Goal: Entertainment & Leisure: Consume media (video, audio)

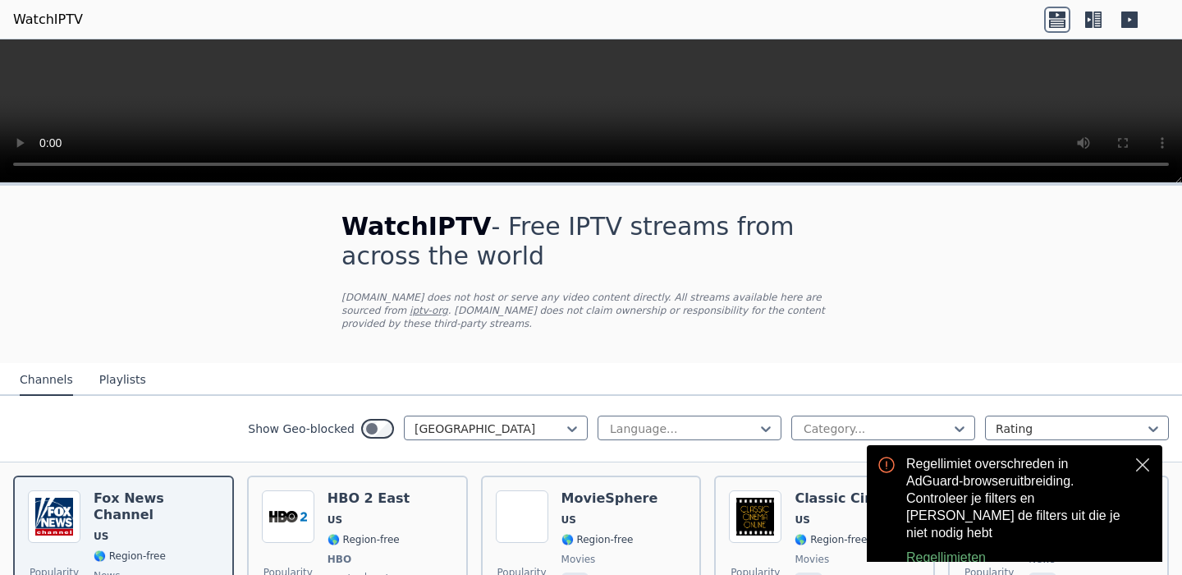
click at [1133, 464] on button "close" at bounding box center [1143, 465] width 20 height 20
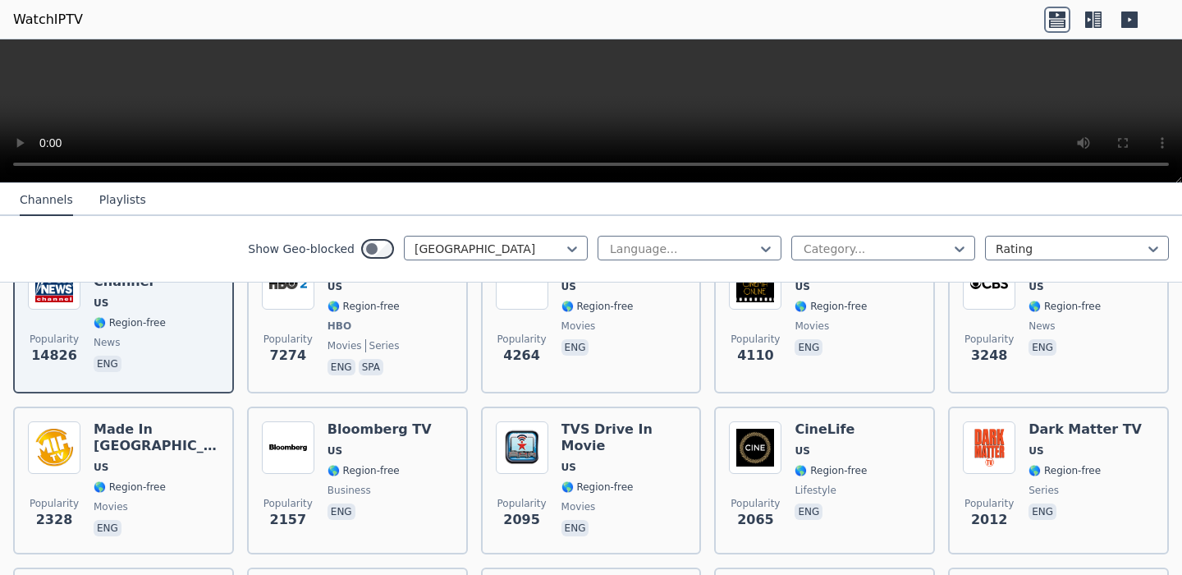
scroll to position [239, 0]
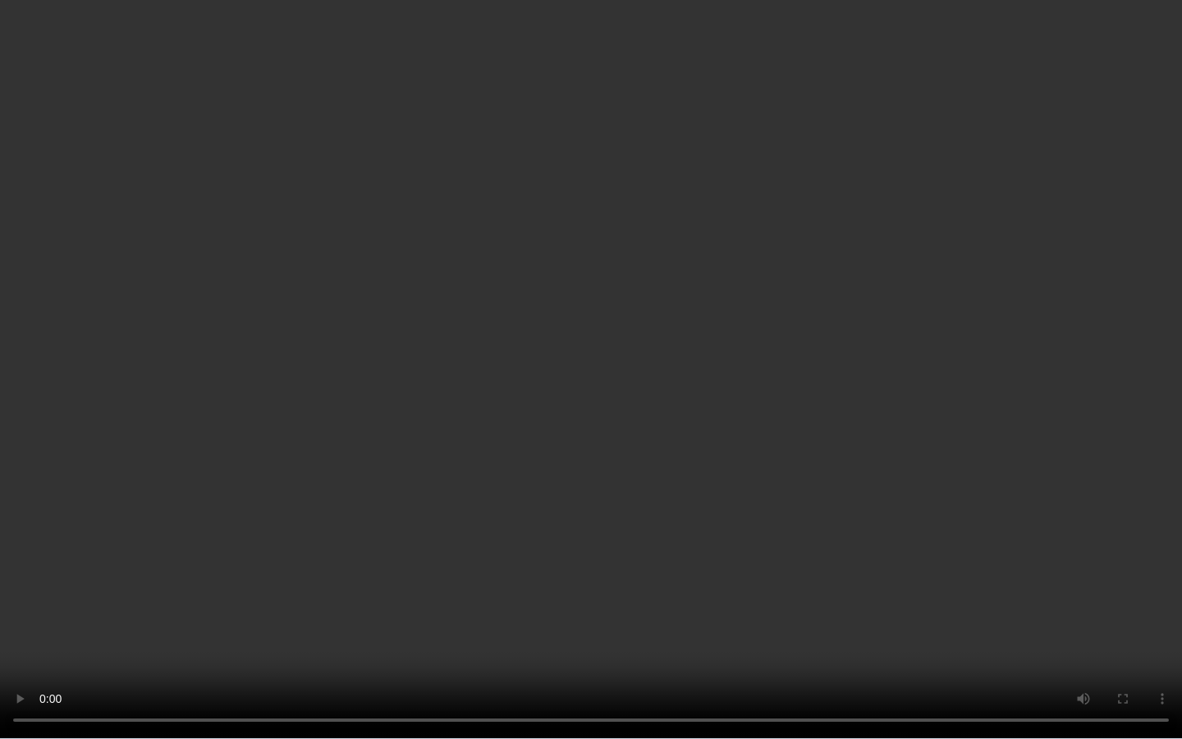
click at [953, 574] on video at bounding box center [591, 369] width 1182 height 739
click at [894, 462] on video at bounding box center [591, 369] width 1182 height 739
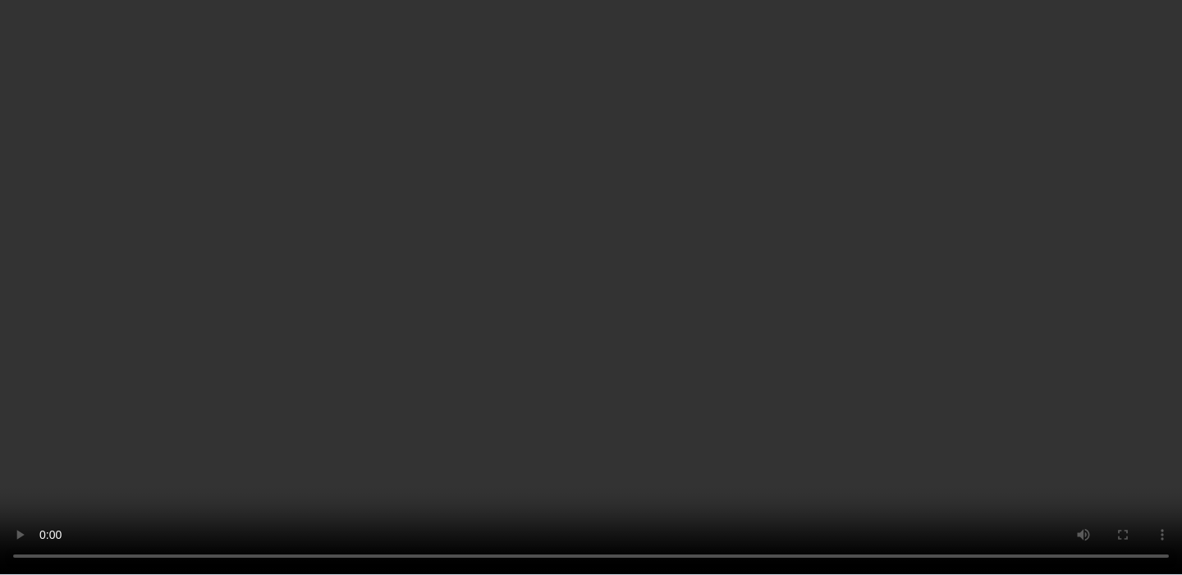
scroll to position [591, 0]
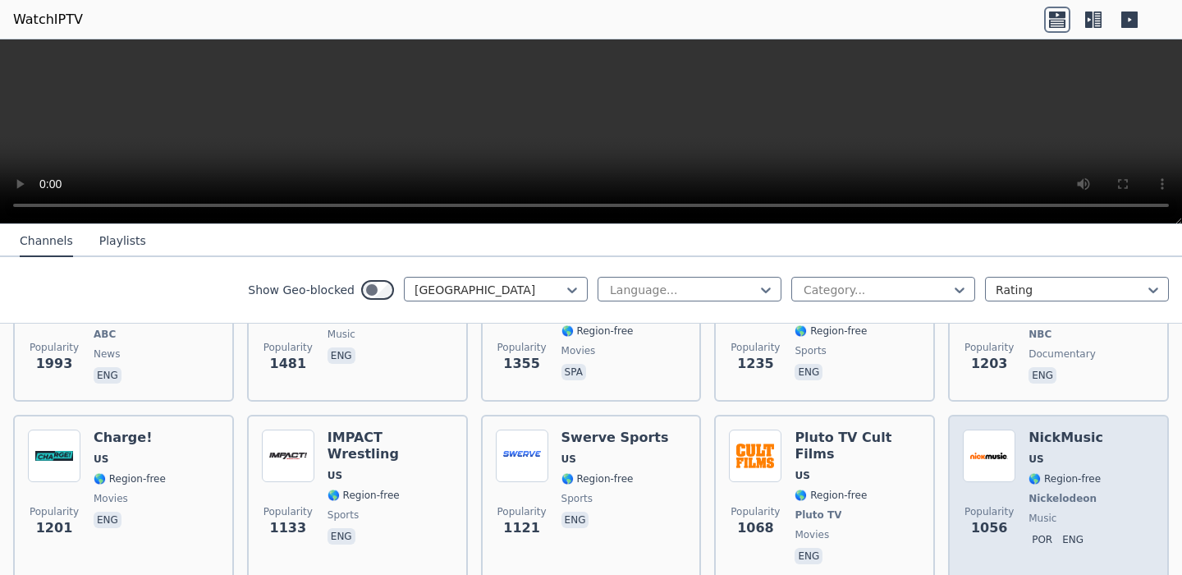
click at [995, 455] on img at bounding box center [989, 455] width 53 height 53
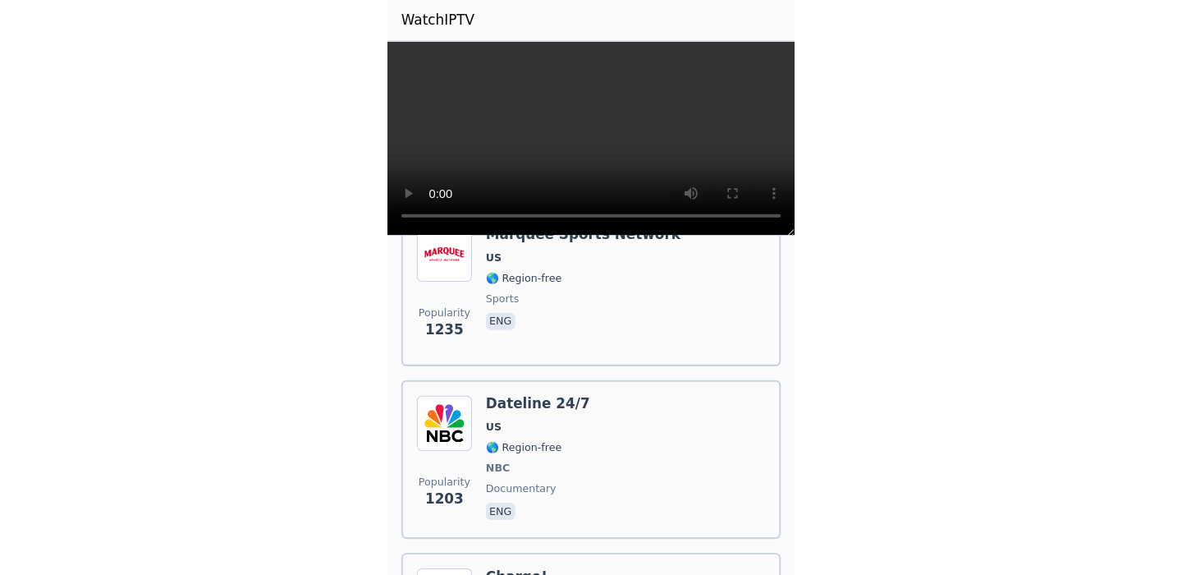
scroll to position [2597, 0]
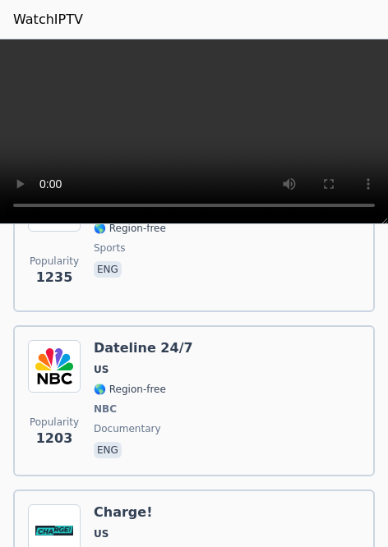
click at [225, 378] on div "Popularity 1203 Dateline 24/7 US 🌎 Region-free NBC documentary eng" at bounding box center [194, 401] width 332 height 122
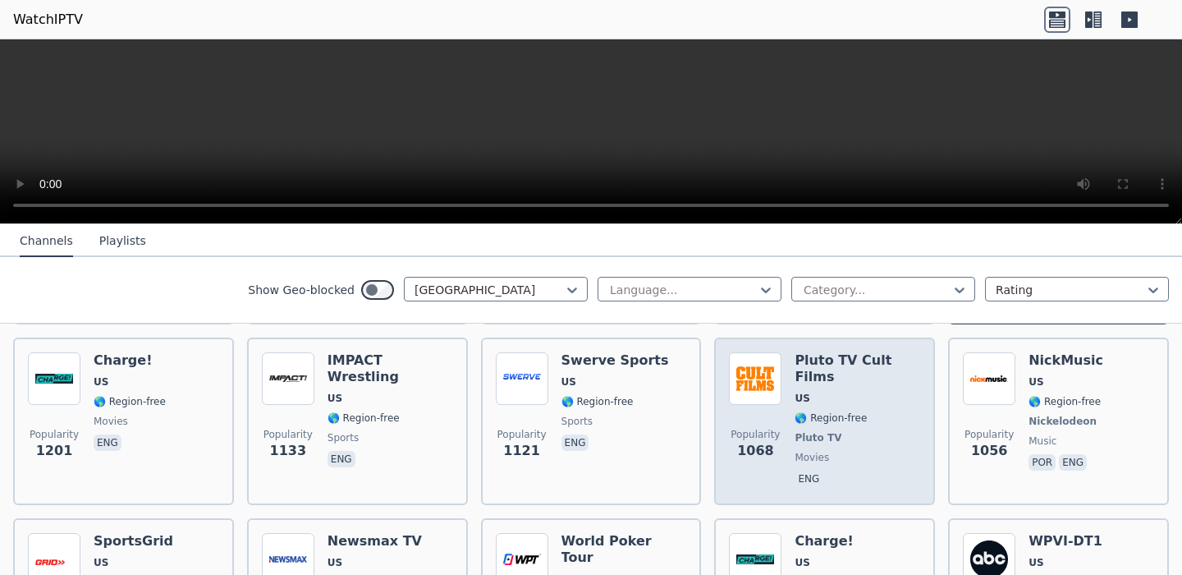
scroll to position [663, 0]
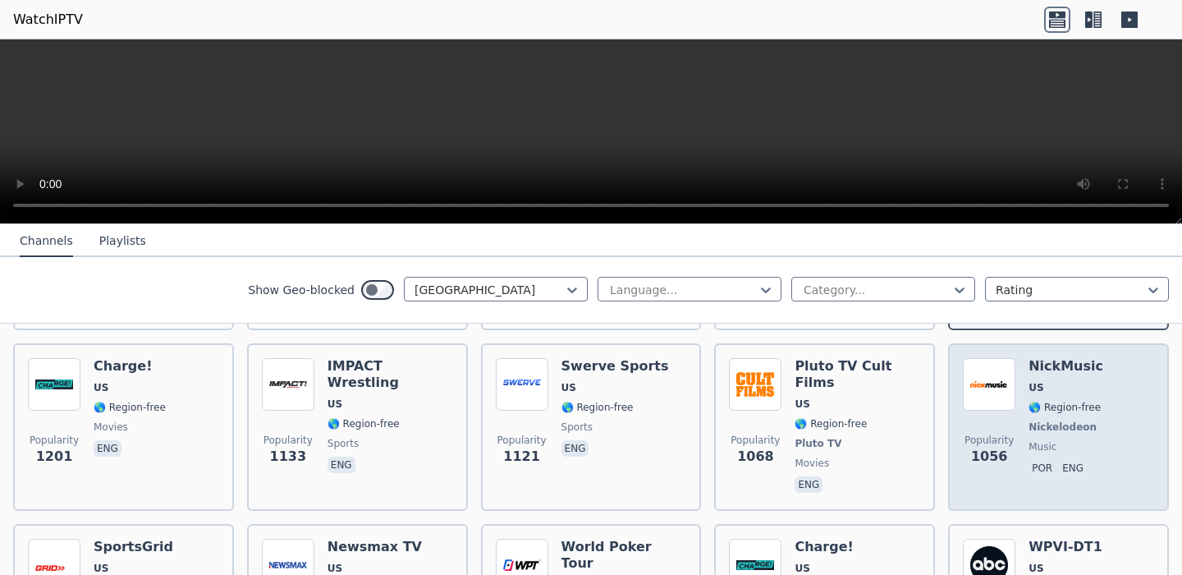
click at [1035, 381] on span "US" at bounding box center [1066, 387] width 75 height 13
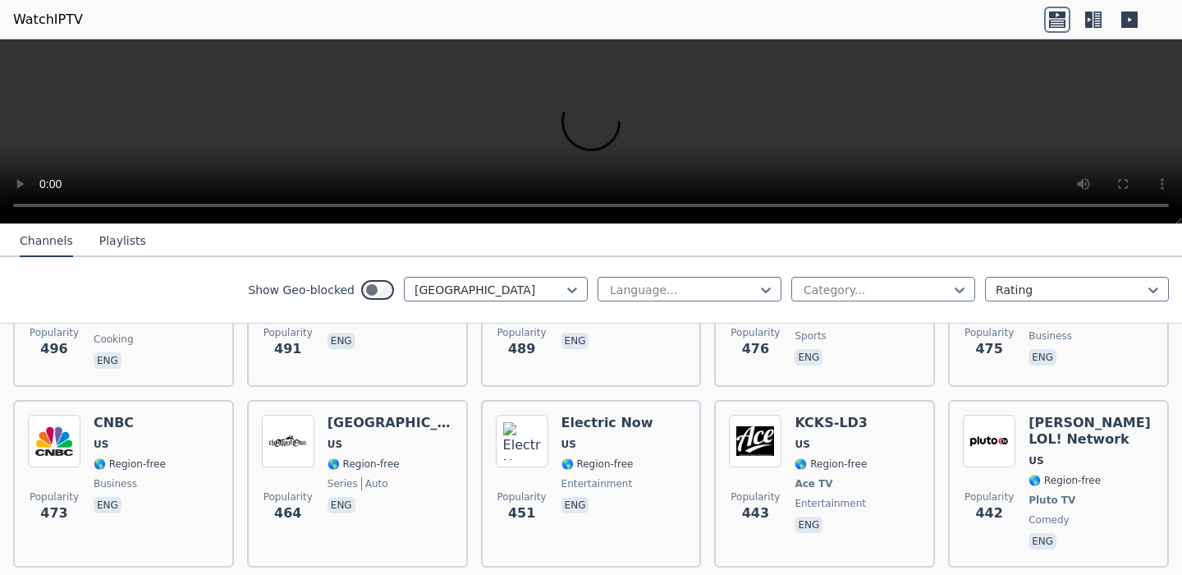
scroll to position [2312, 0]
click at [678, 292] on div at bounding box center [682, 290] width 149 height 16
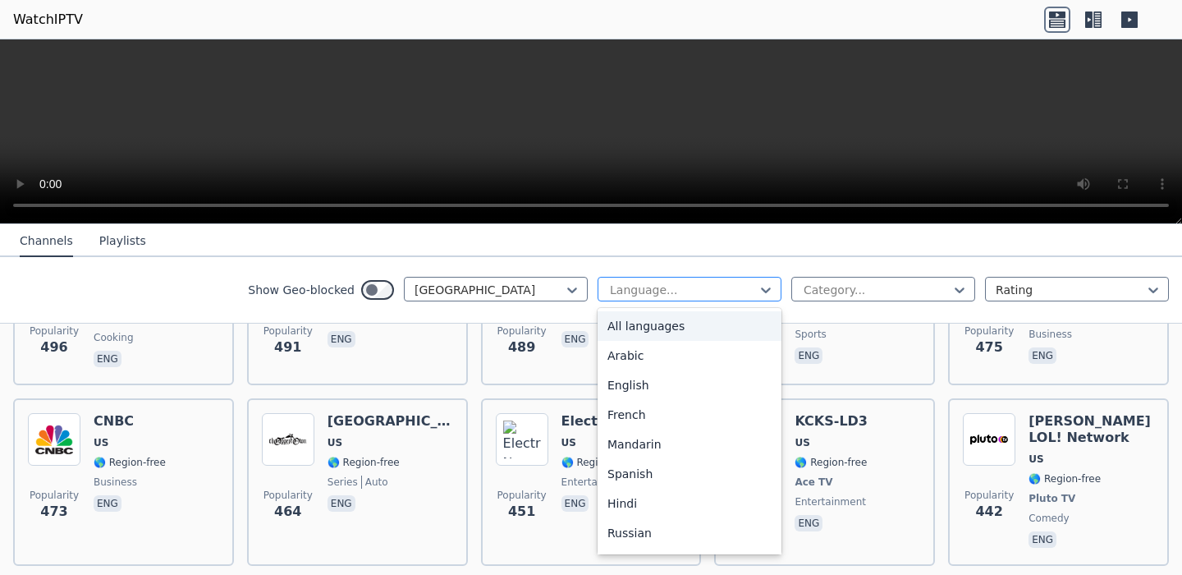
click at [678, 292] on div at bounding box center [682, 290] width 149 height 16
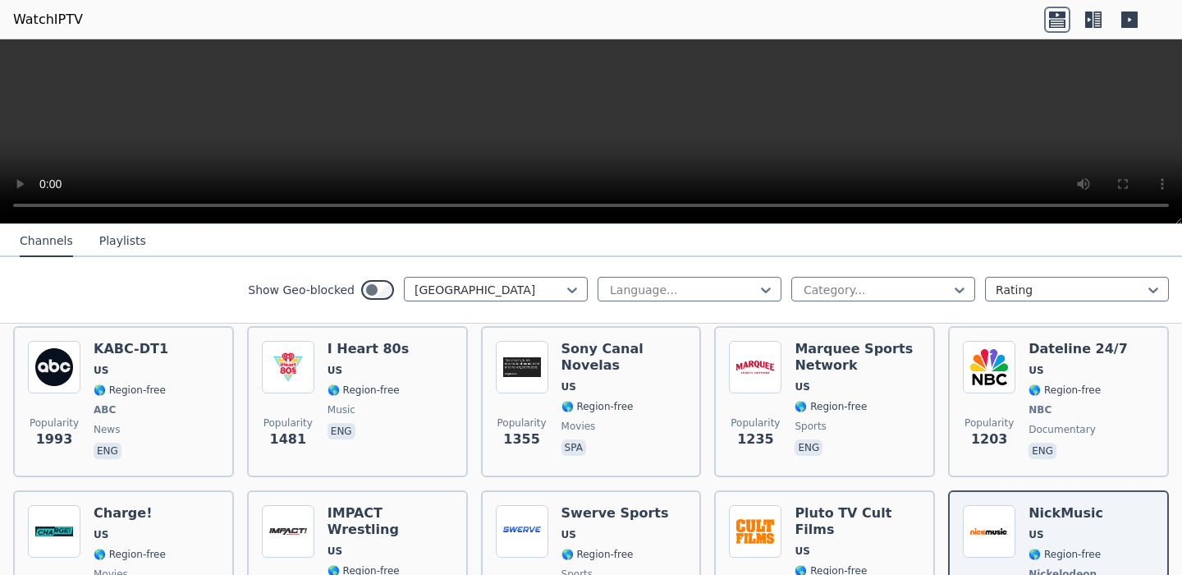
scroll to position [0, 0]
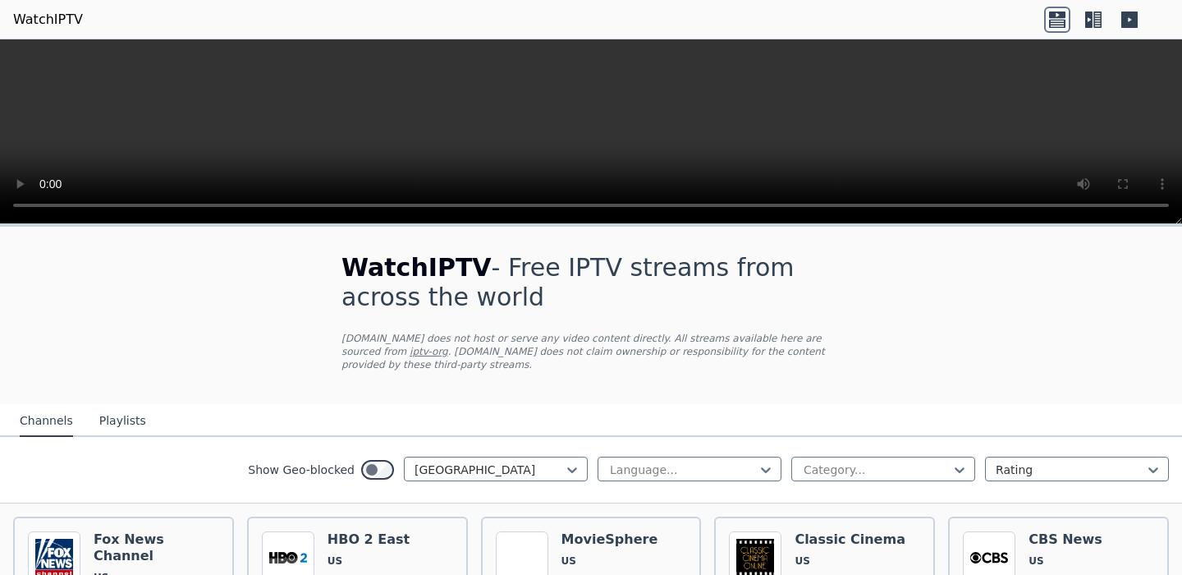
click at [1086, 21] on icon at bounding box center [1089, 19] width 7 height 16
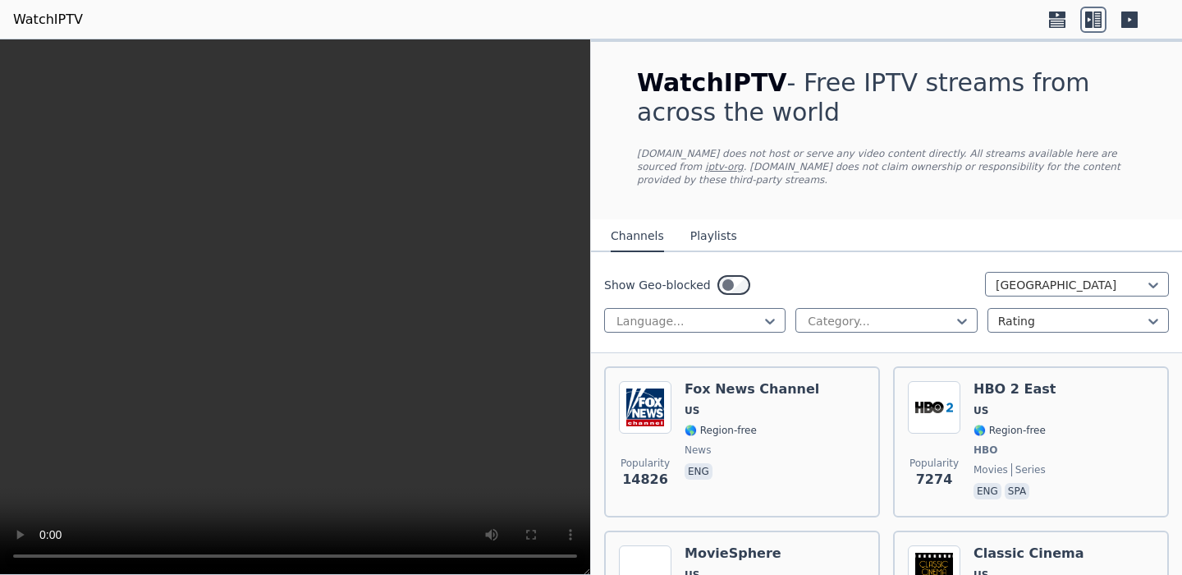
click at [1126, 23] on icon at bounding box center [1130, 19] width 16 height 16
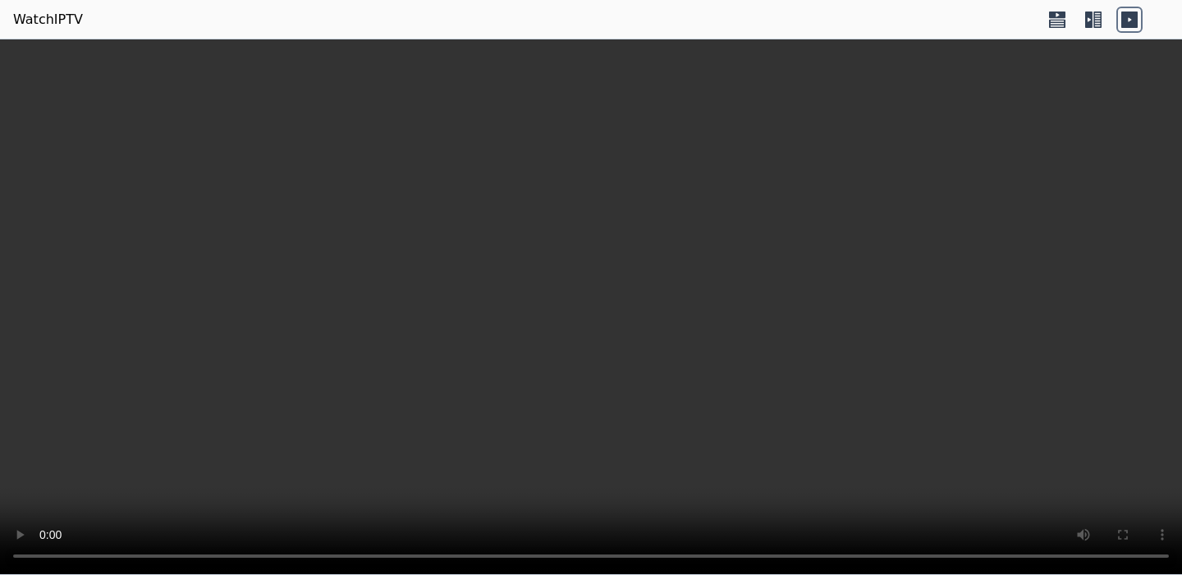
click at [1095, 24] on icon at bounding box center [1098, 19] width 8 height 16
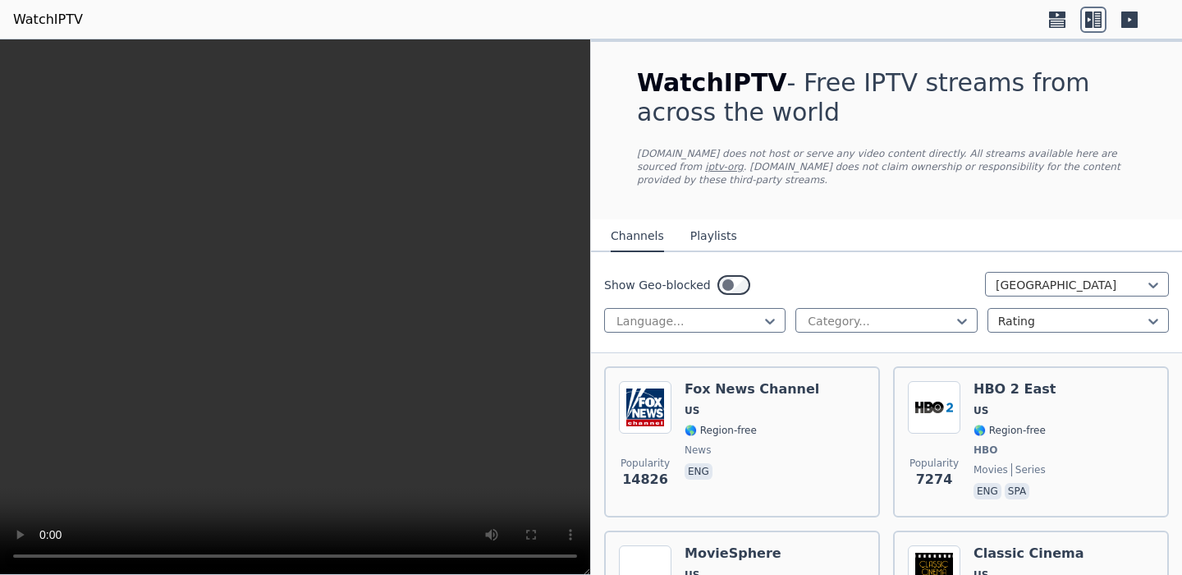
click at [1060, 25] on icon at bounding box center [1058, 20] width 26 height 26
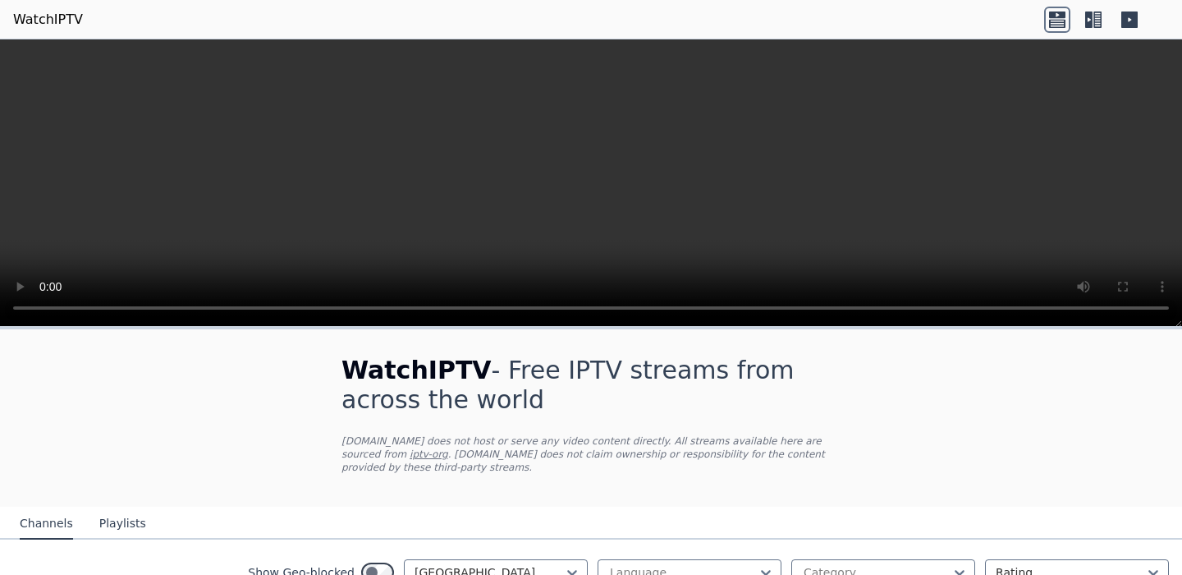
click at [1100, 14] on icon at bounding box center [1098, 19] width 8 height 16
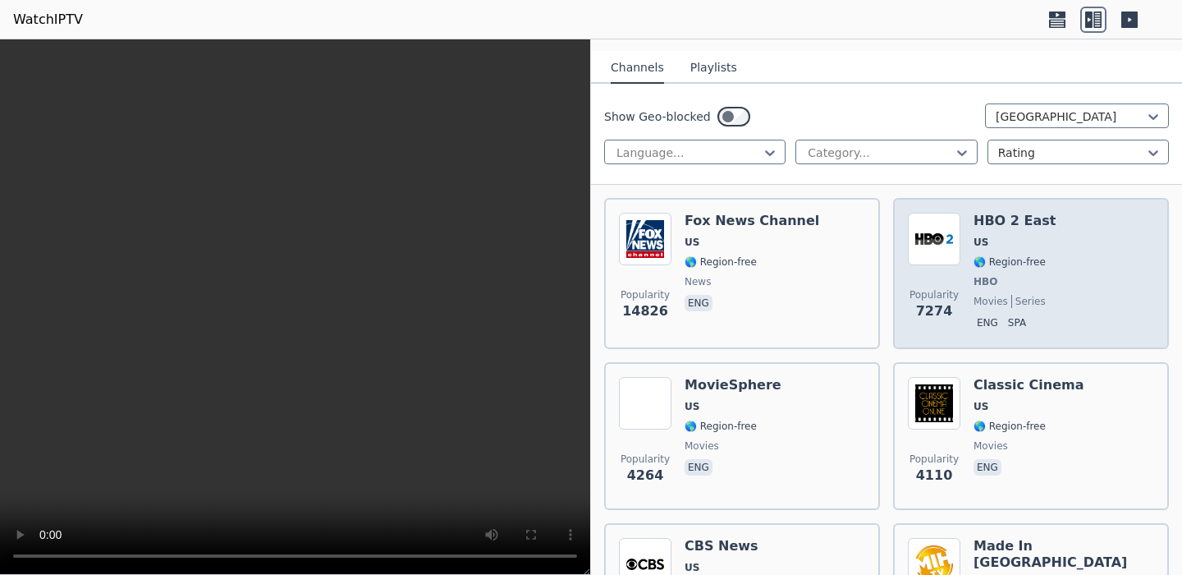
scroll to position [171, 0]
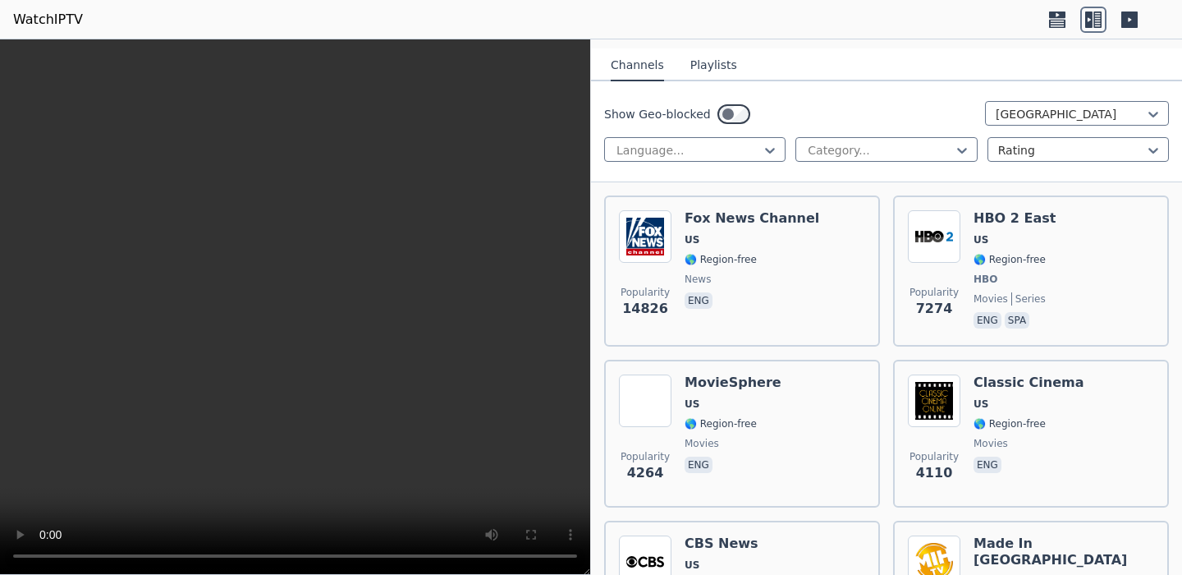
click at [697, 59] on button "Playlists" at bounding box center [714, 65] width 47 height 31
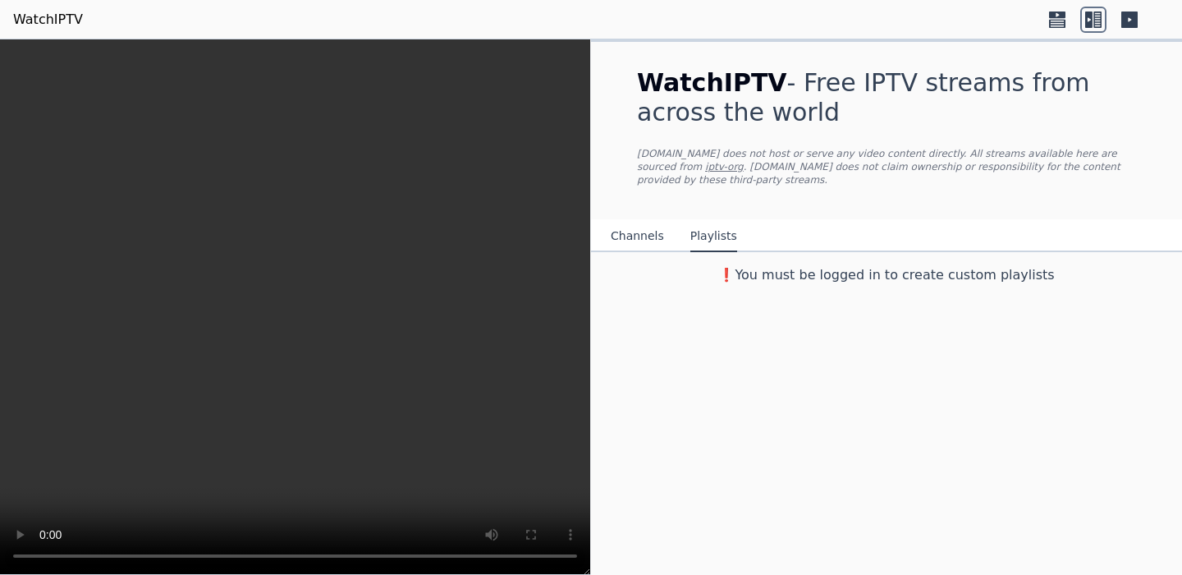
scroll to position [0, 0]
click at [631, 240] on button "Channels" at bounding box center [637, 236] width 53 height 31
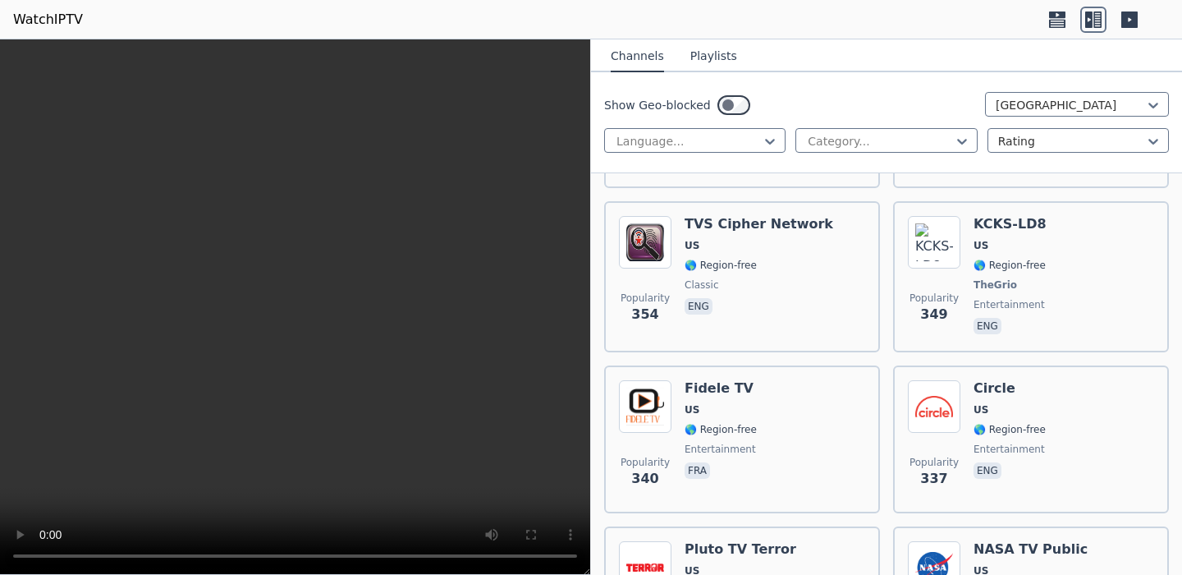
scroll to position [6779, 0]
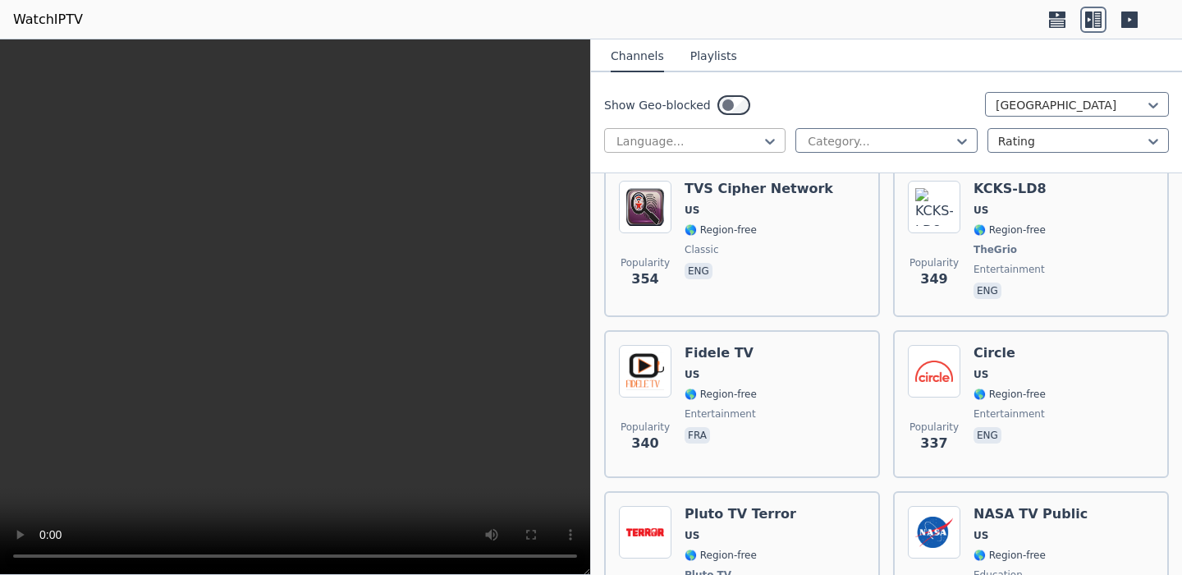
click at [746, 142] on div at bounding box center [688, 141] width 147 height 16
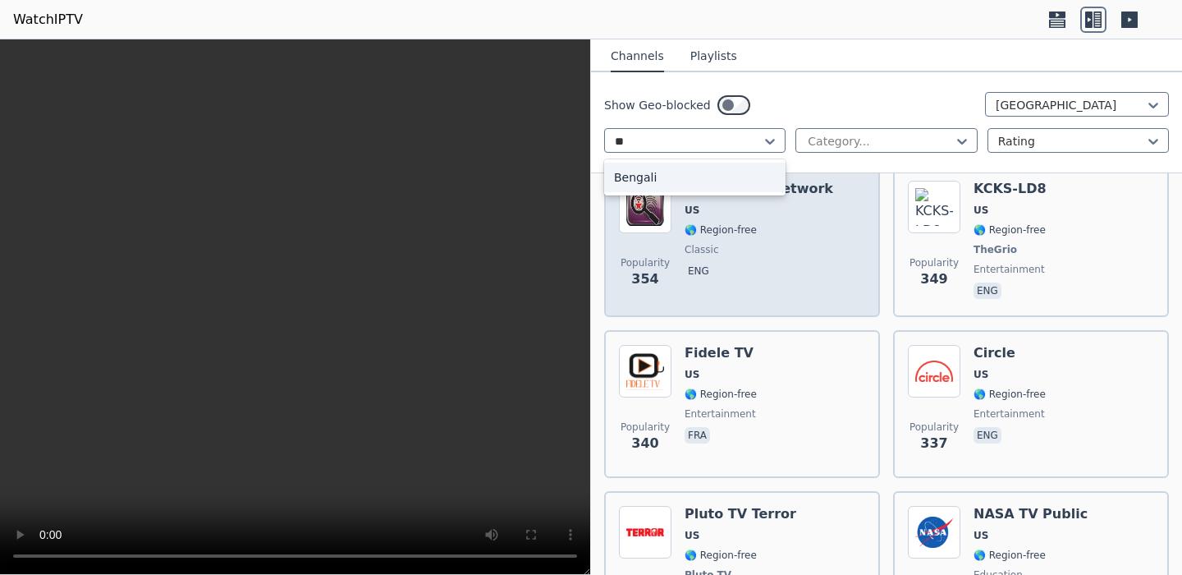
type input "*"
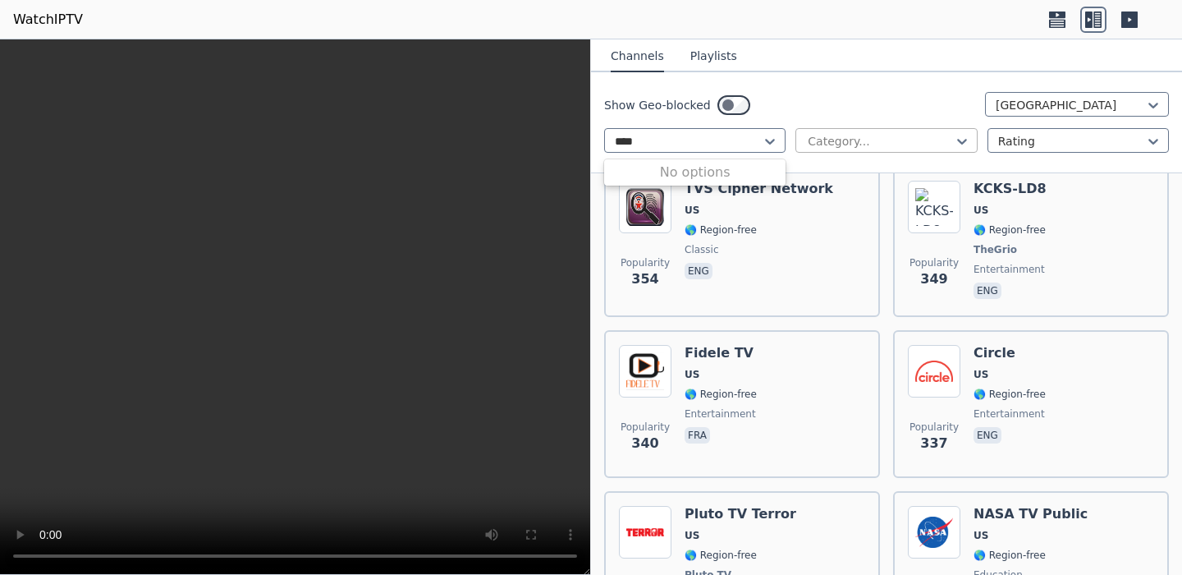
type input "****"
click at [838, 138] on div at bounding box center [879, 141] width 147 height 16
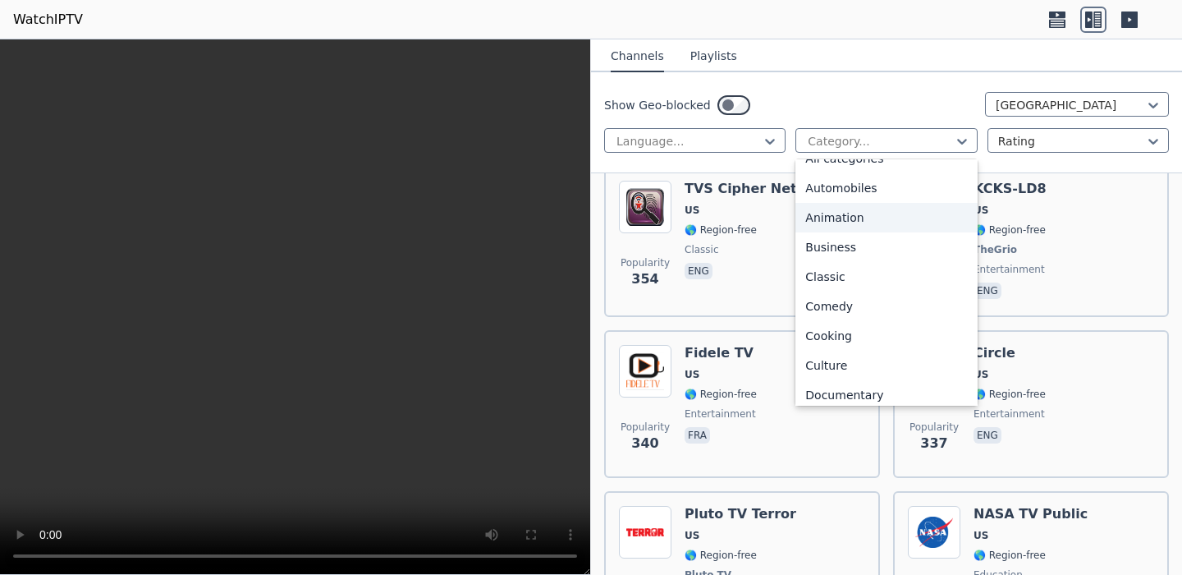
scroll to position [31, 0]
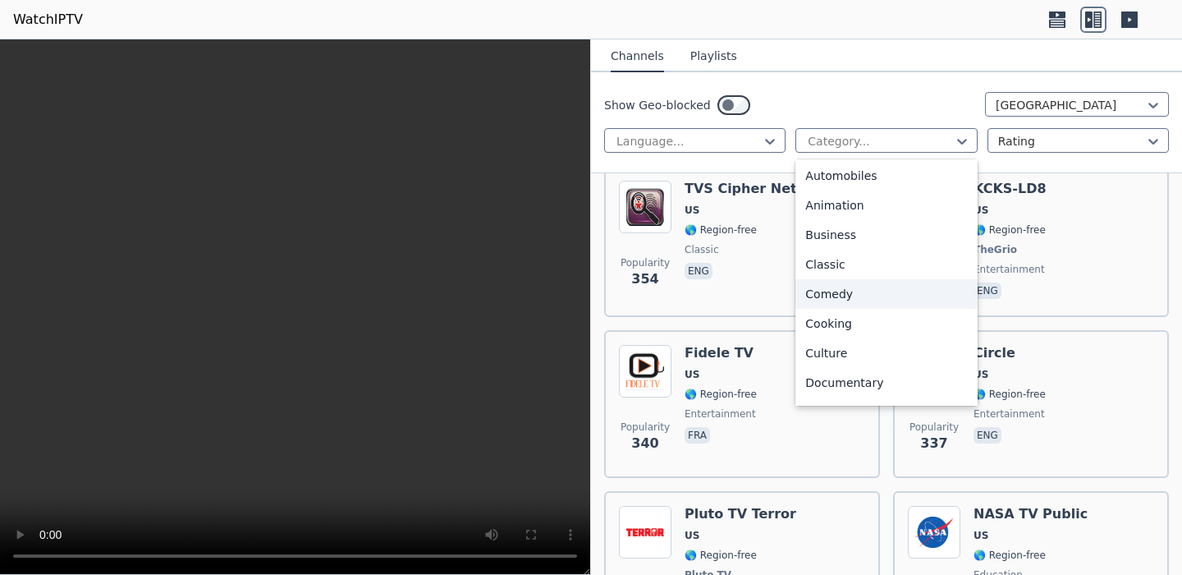
click at [830, 290] on div "Comedy" at bounding box center [886, 294] width 181 height 30
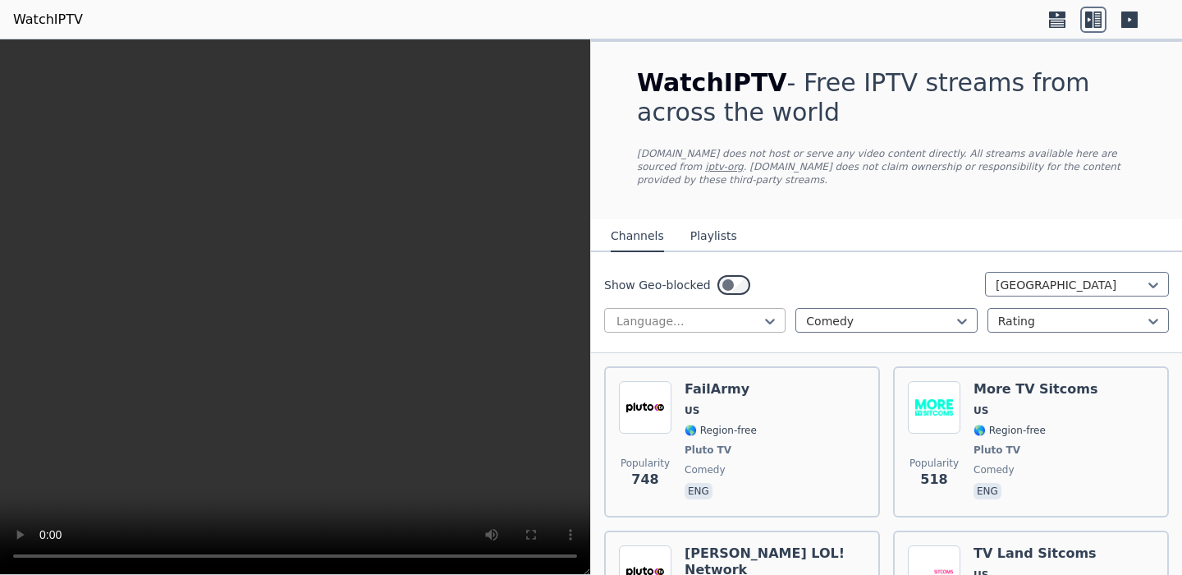
click at [737, 317] on div at bounding box center [688, 321] width 147 height 16
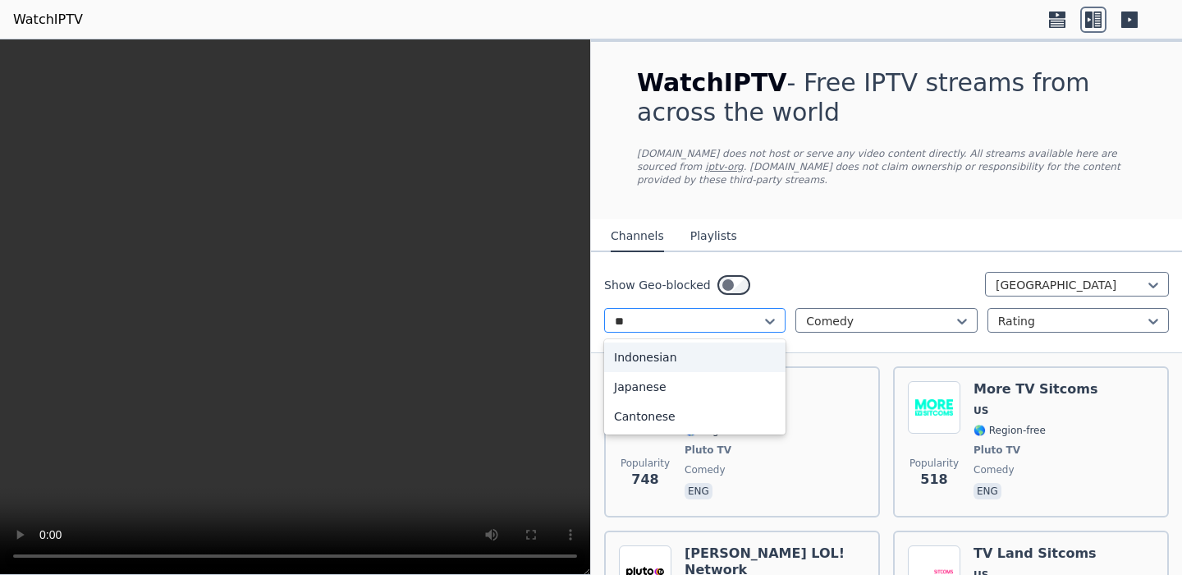
type input "*"
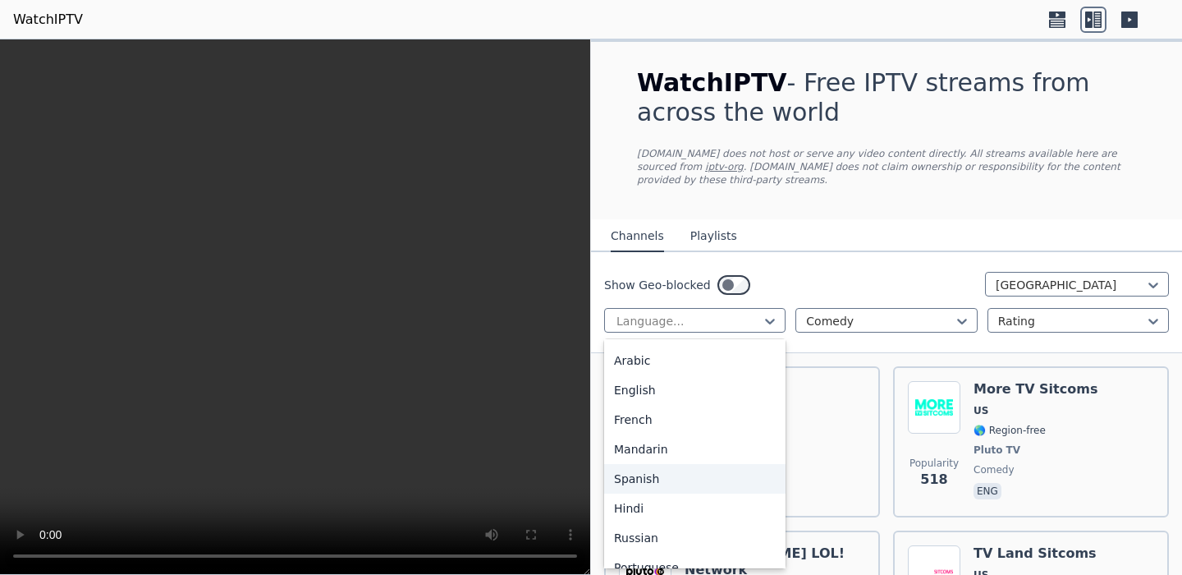
scroll to position [27, 0]
click at [1034, 288] on div at bounding box center [1070, 285] width 149 height 16
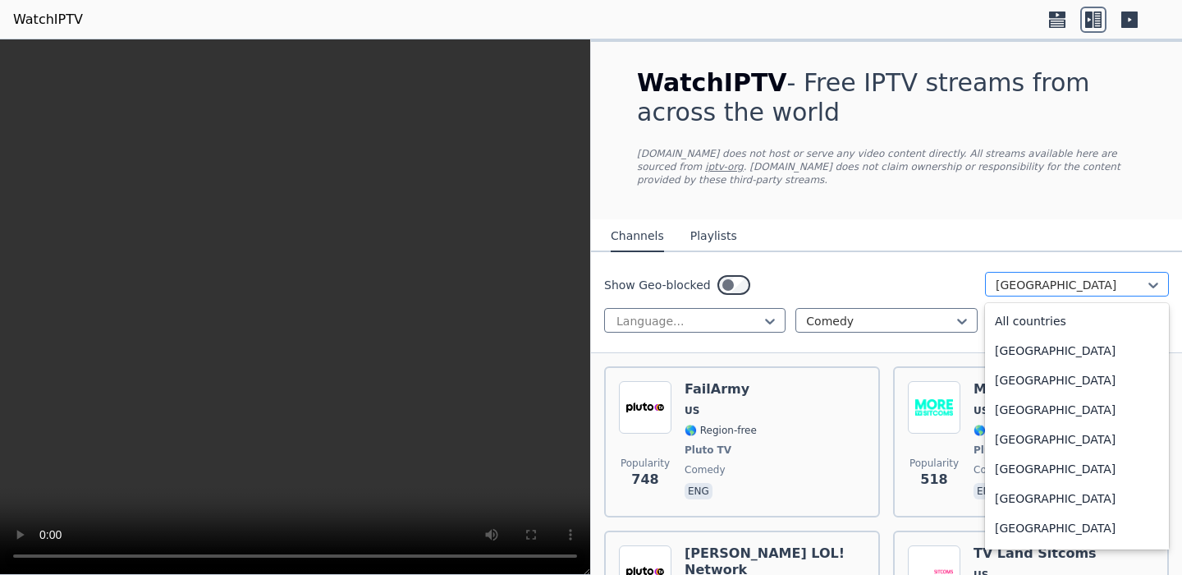
scroll to position [5607, 0]
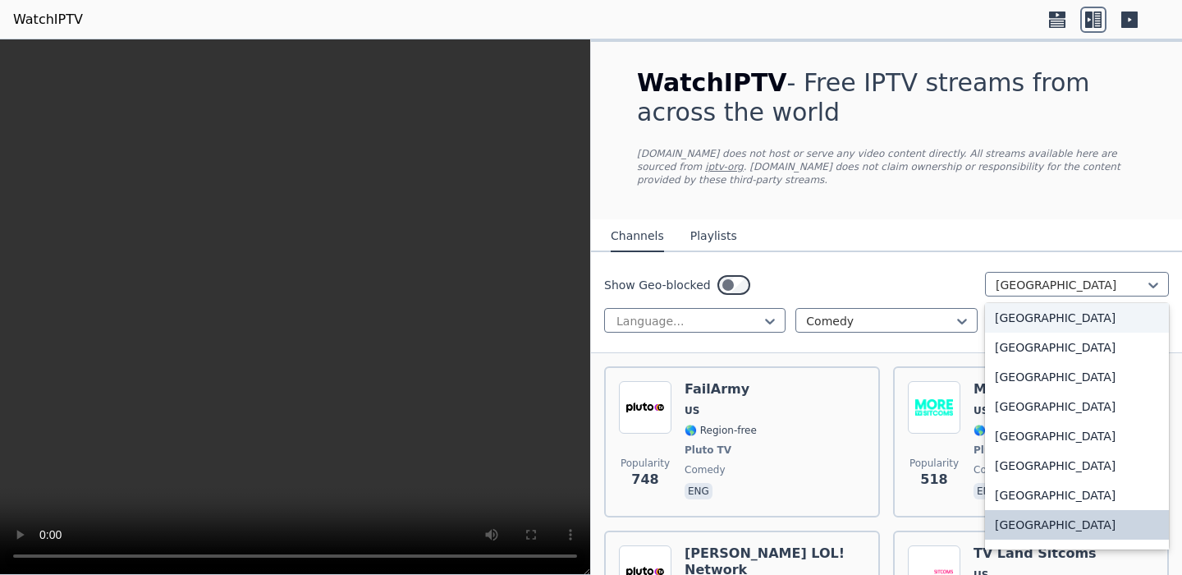
click at [926, 239] on nav "Channels Playlists" at bounding box center [886, 235] width 591 height 33
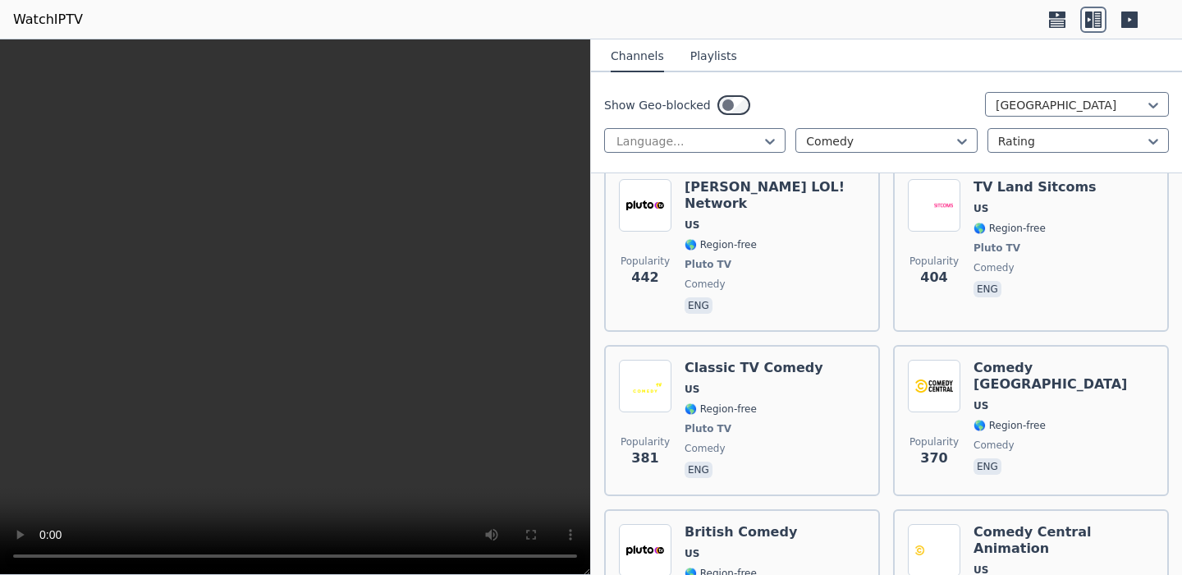
scroll to position [391, 0]
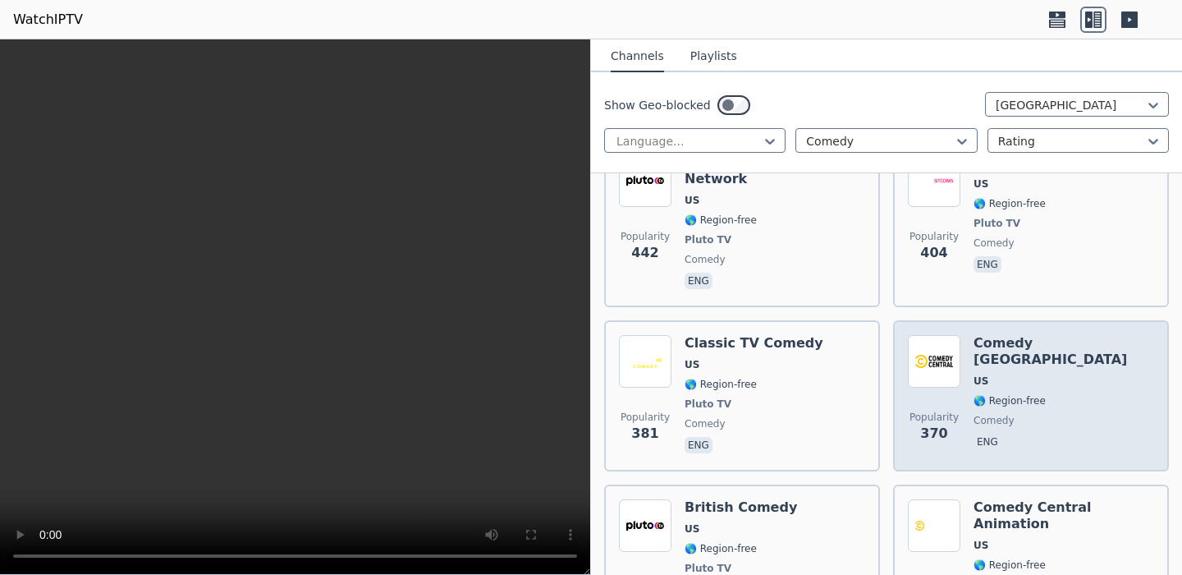
click at [1090, 374] on span "US" at bounding box center [1064, 380] width 181 height 13
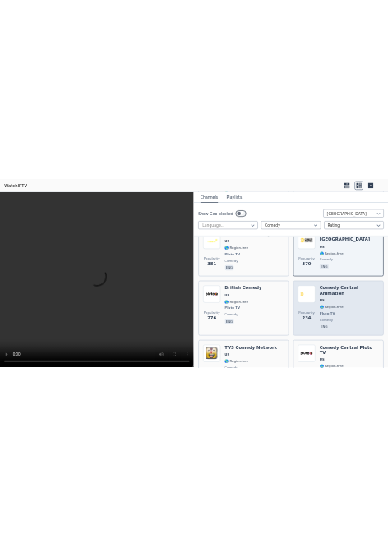
scroll to position [604, 0]
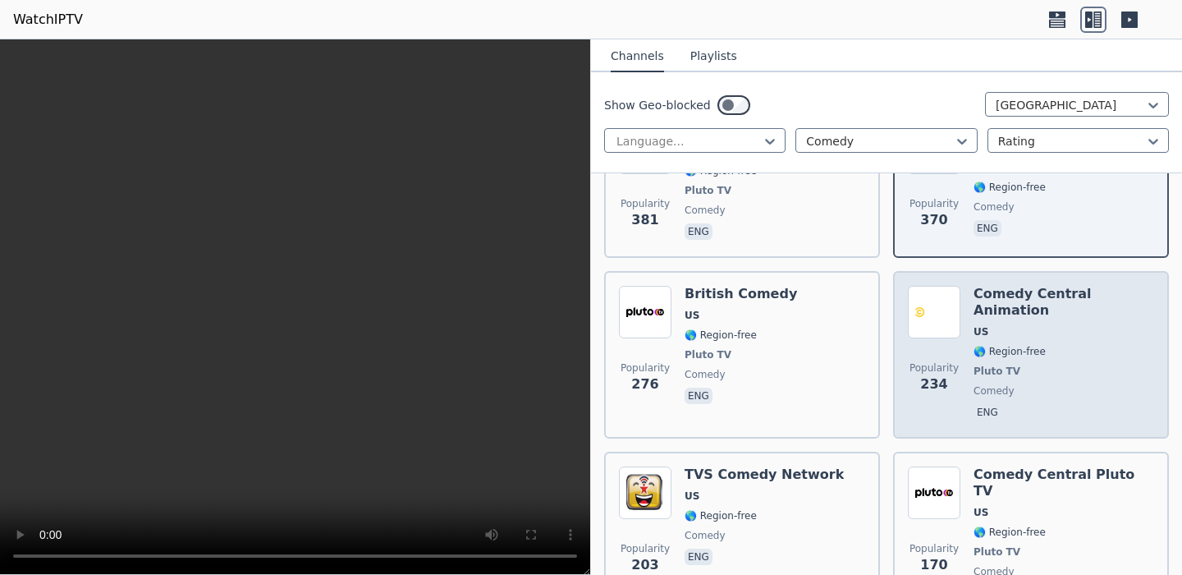
click at [1063, 384] on span "comedy" at bounding box center [1064, 390] width 181 height 13
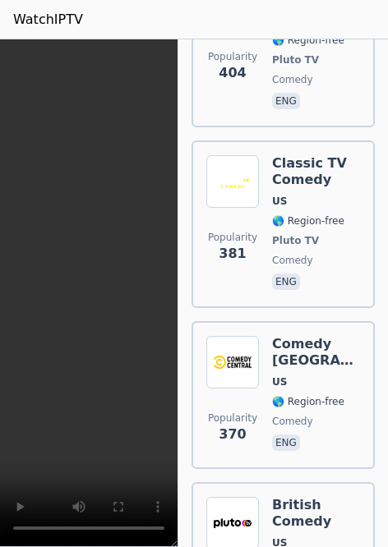
scroll to position [1202, 0]
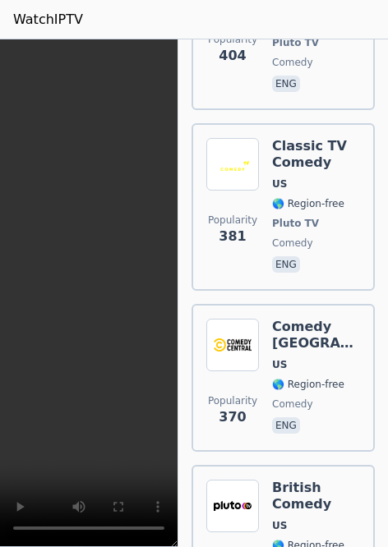
click at [320, 397] on span "comedy" at bounding box center [316, 403] width 88 height 13
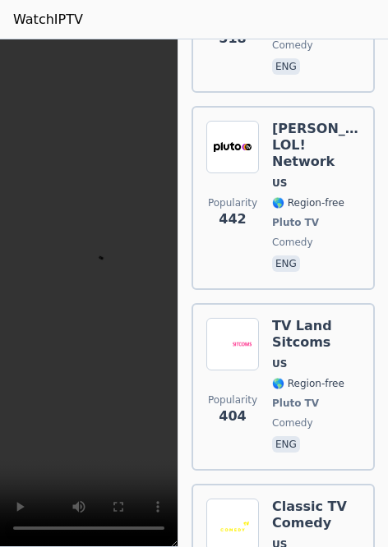
scroll to position [820, 0]
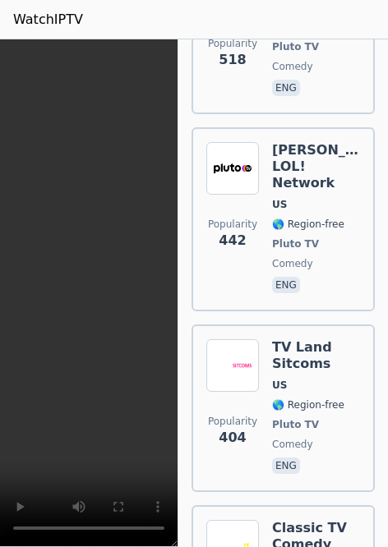
click at [307, 418] on span "Pluto TV" at bounding box center [295, 424] width 47 height 13
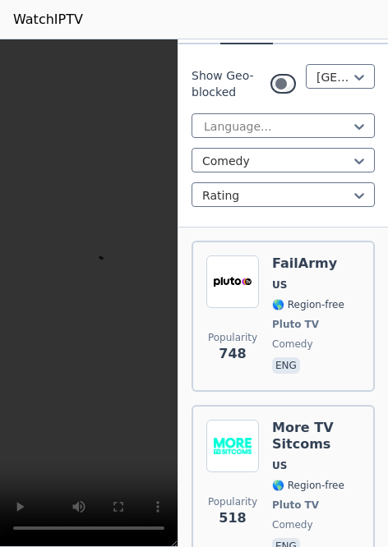
scroll to position [365, 0]
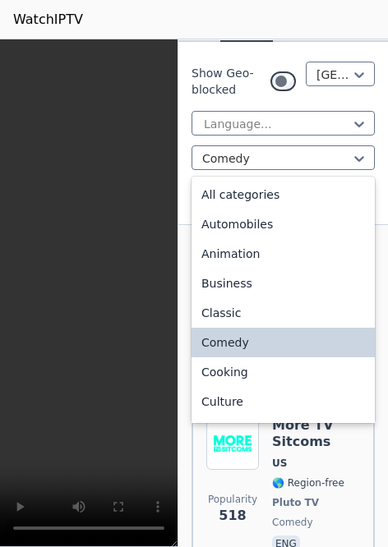
click at [261, 192] on div "All categories" at bounding box center [282, 195] width 183 height 30
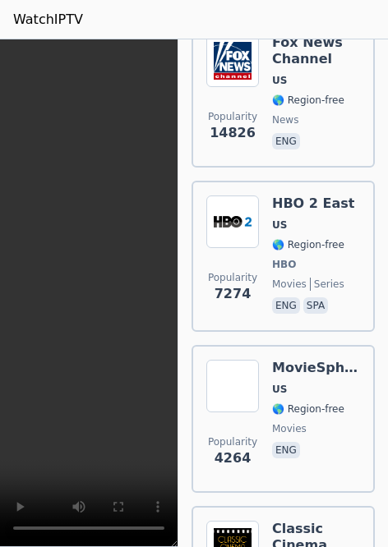
scroll to position [586, 0]
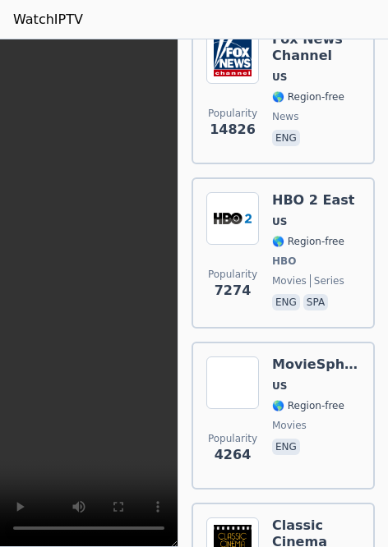
click at [313, 113] on span "news" at bounding box center [316, 116] width 88 height 13
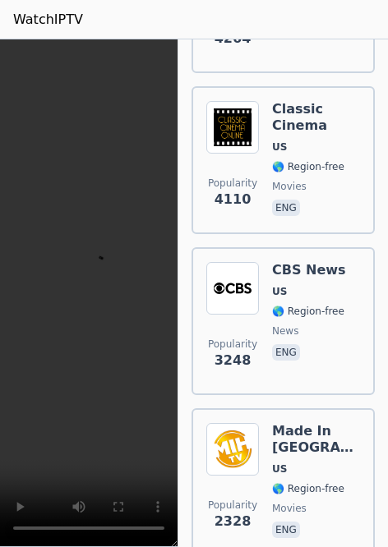
scroll to position [1020, 0]
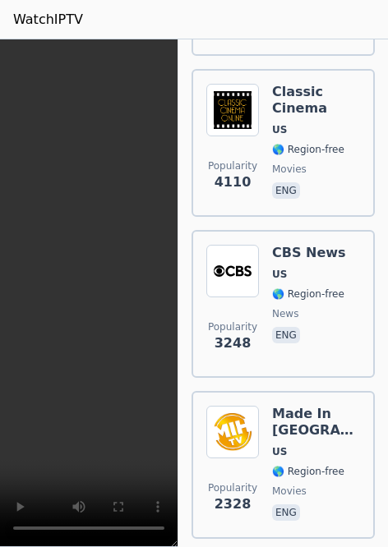
click at [310, 278] on span "US" at bounding box center [309, 274] width 74 height 13
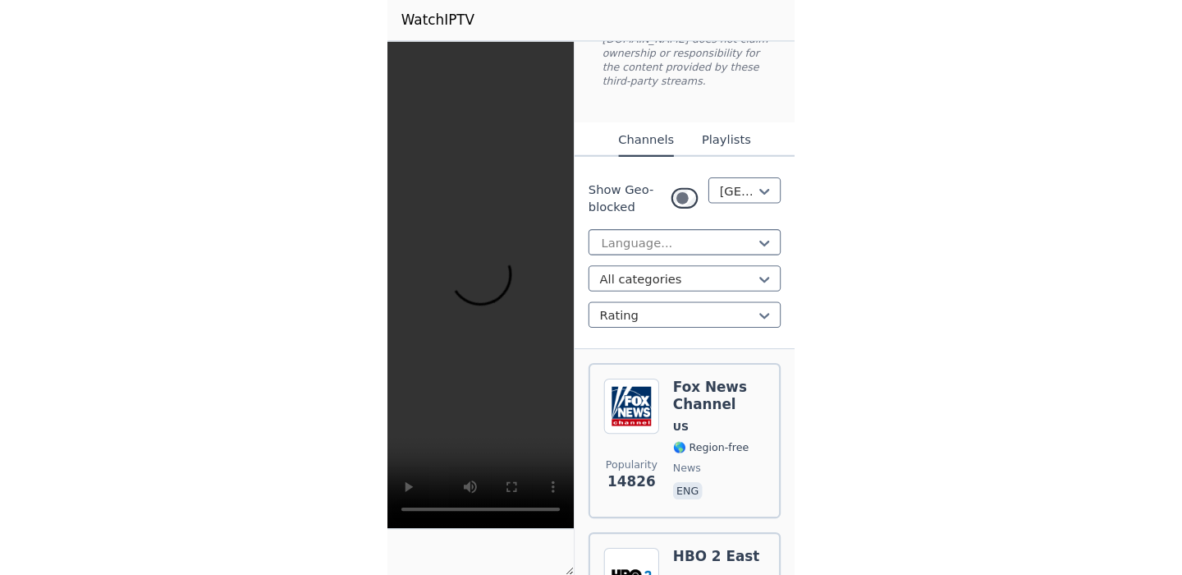
scroll to position [142, 0]
